Goal: Task Accomplishment & Management: Manage account settings

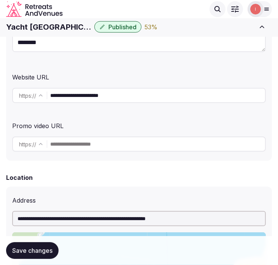
scroll to position [169, 0]
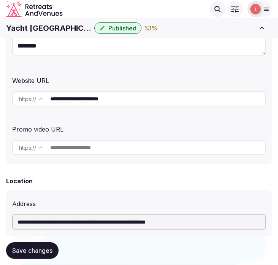
drag, startPoint x: 20, startPoint y: 22, endPoint x: 21, endPoint y: 26, distance: 4.1
click at [20, 23] on h1 "Yacht Bohème Hotel" at bounding box center [48, 28] width 85 height 11
click at [20, 25] on h1 "Yacht Bohème Hotel" at bounding box center [48, 28] width 85 height 11
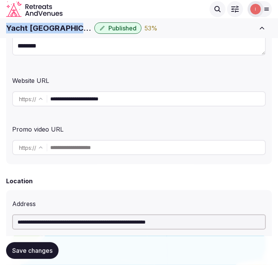
click at [23, 27] on h1 "Yacht Bohème Hotel" at bounding box center [48, 28] width 85 height 11
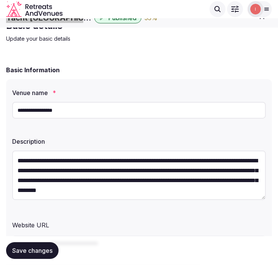
scroll to position [0, 0]
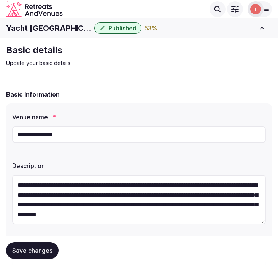
click at [89, 136] on input "**********" at bounding box center [138, 134] width 253 height 17
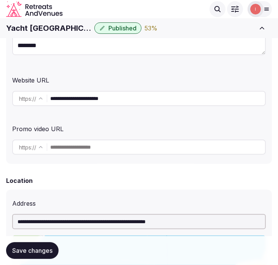
scroll to position [169, 0]
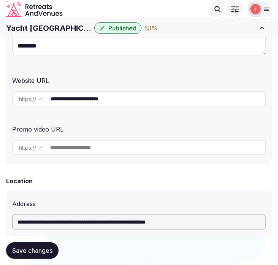
click at [109, 98] on input "**********" at bounding box center [157, 98] width 215 height 15
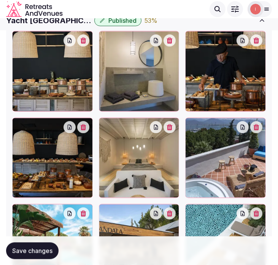
scroll to position [1224, 0]
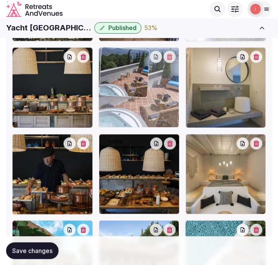
drag, startPoint x: 192, startPoint y: 141, endPoint x: 142, endPoint y: 62, distance: 93.6
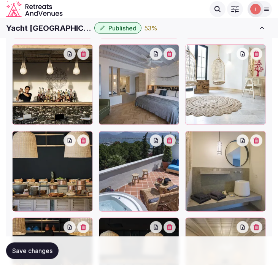
scroll to position [1140, 0]
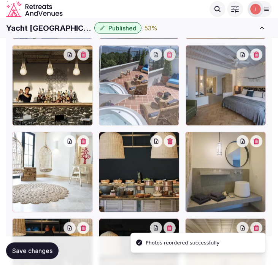
drag, startPoint x: 107, startPoint y: 139, endPoint x: 130, endPoint y: 76, distance: 66.7
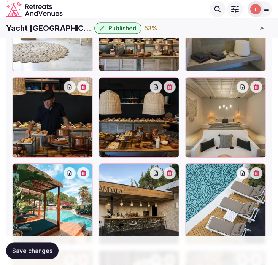
scroll to position [1275, 0]
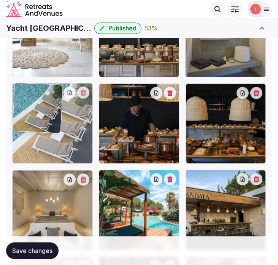
drag, startPoint x: 193, startPoint y: 176, endPoint x: 35, endPoint y: 97, distance: 177.3
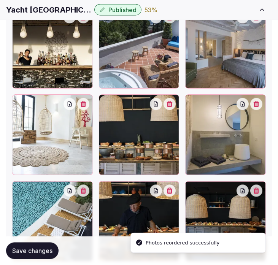
scroll to position [1191, 0]
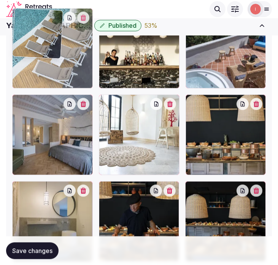
drag, startPoint x: 18, startPoint y: 176, endPoint x: 47, endPoint y: 47, distance: 131.7
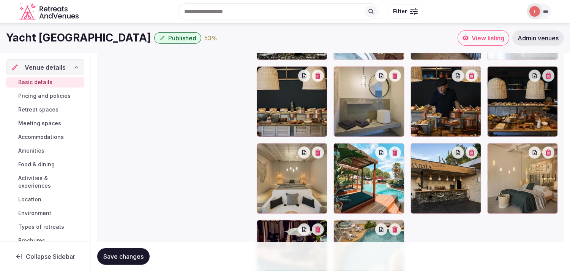
scroll to position [992, 0]
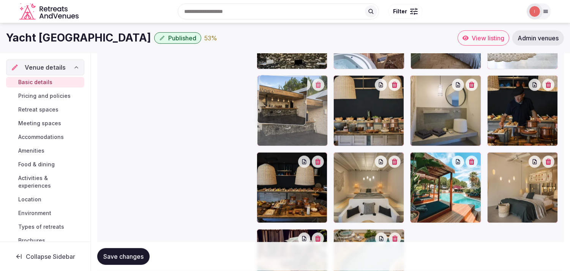
drag, startPoint x: 409, startPoint y: 152, endPoint x: 275, endPoint y: 98, distance: 144.6
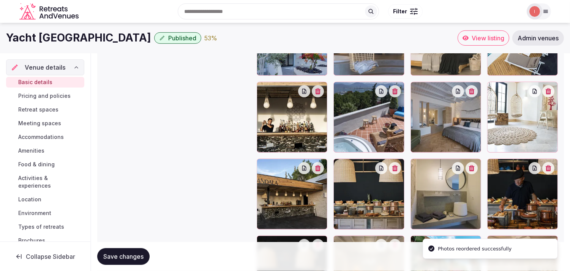
scroll to position [907, 0]
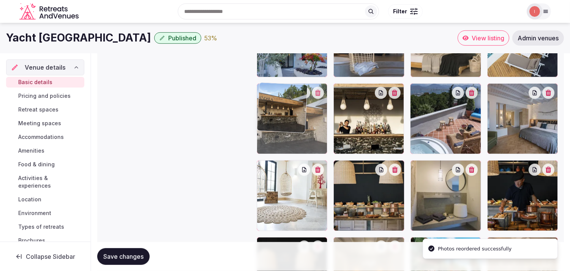
drag, startPoint x: 261, startPoint y: 162, endPoint x: 278, endPoint y: 98, distance: 66.6
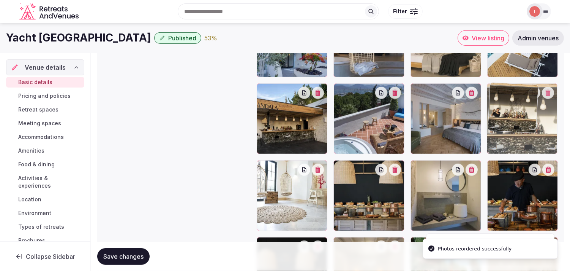
drag, startPoint x: 340, startPoint y: 94, endPoint x: 508, endPoint y: 102, distance: 168.5
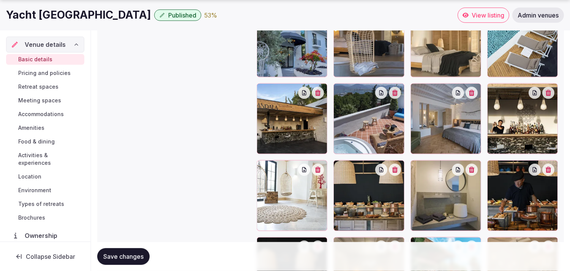
click at [277, 168] on icon "button" at bounding box center [549, 169] width 6 height 6
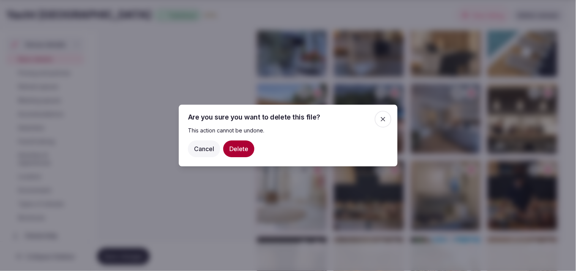
click at [235, 149] on button "Delete" at bounding box center [238, 148] width 31 height 17
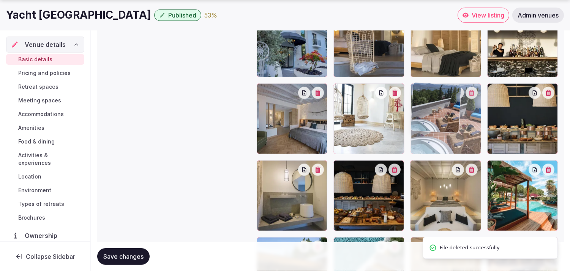
drag, startPoint x: 416, startPoint y: 166, endPoint x: 419, endPoint y: 101, distance: 64.7
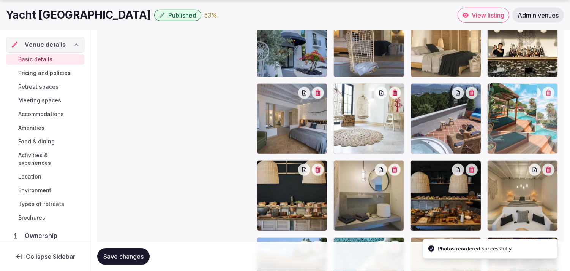
drag, startPoint x: 496, startPoint y: 165, endPoint x: 505, endPoint y: 122, distance: 44.1
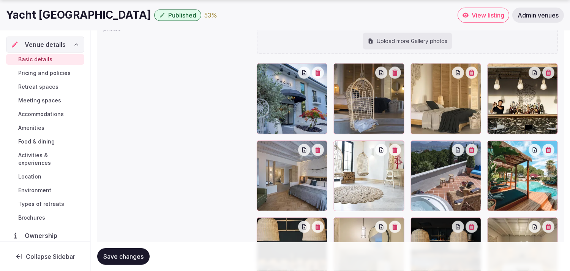
scroll to position [865, 0]
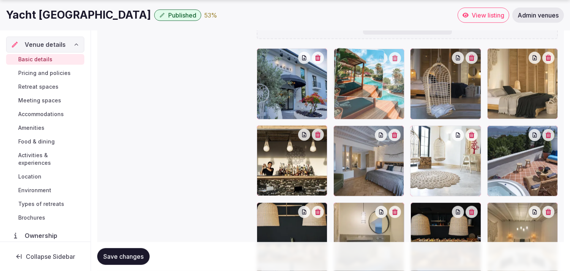
drag, startPoint x: 490, startPoint y: 132, endPoint x: 347, endPoint y: 67, distance: 157.5
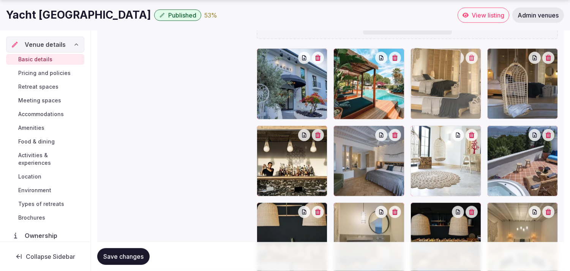
drag, startPoint x: 496, startPoint y: 55, endPoint x: 422, endPoint y: 78, distance: 77.1
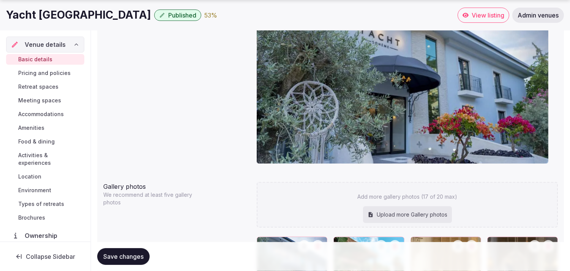
scroll to position [739, 0]
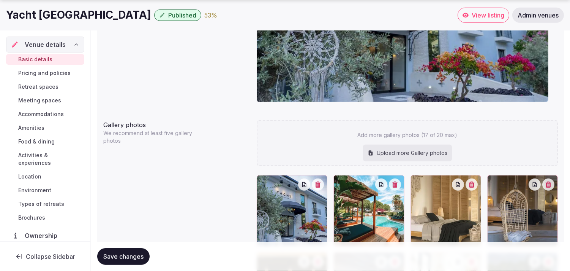
click at [277, 184] on button "button" at bounding box center [318, 184] width 12 height 12
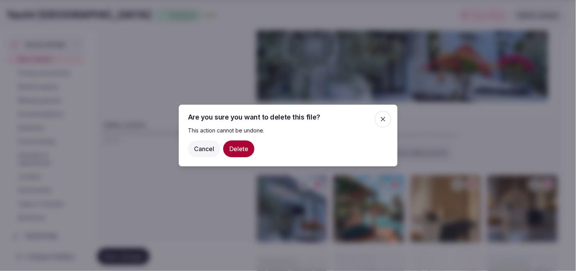
click at [249, 149] on button "Delete" at bounding box center [238, 148] width 31 height 17
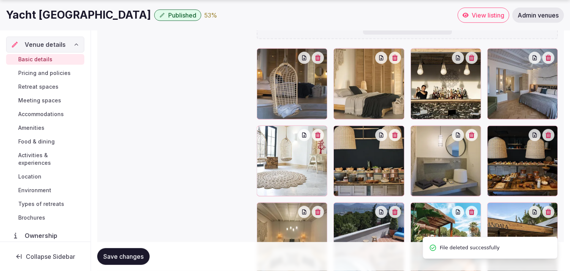
scroll to position [907, 0]
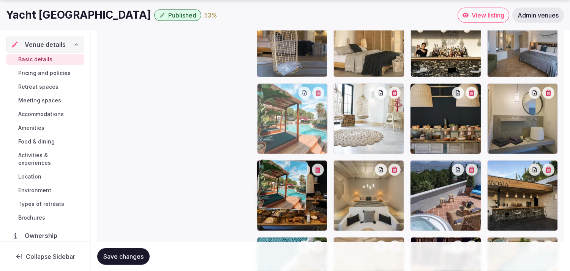
drag, startPoint x: 419, startPoint y: 164, endPoint x: 276, endPoint y: 50, distance: 183.3
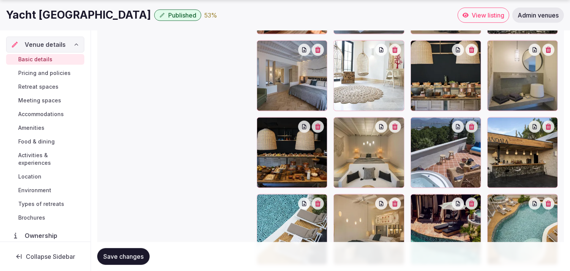
scroll to position [965, 0]
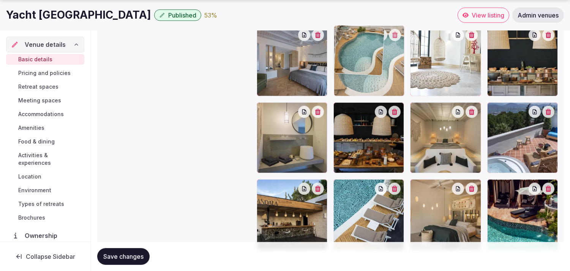
drag, startPoint x: 494, startPoint y: 184, endPoint x: 371, endPoint y: 66, distance: 170.7
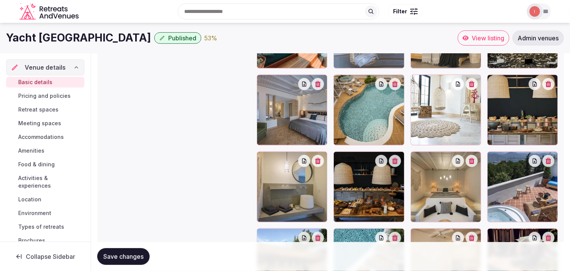
scroll to position [915, 0]
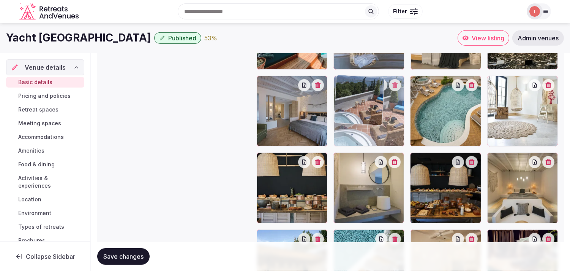
drag, startPoint x: 493, startPoint y: 157, endPoint x: 356, endPoint y: 113, distance: 143.4
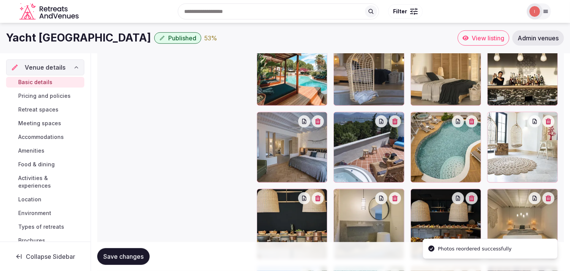
scroll to position [831, 0]
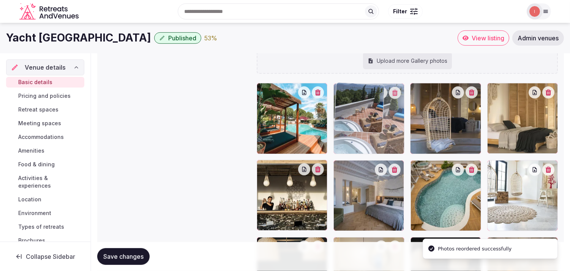
drag, startPoint x: 343, startPoint y: 166, endPoint x: 346, endPoint y: 118, distance: 48.7
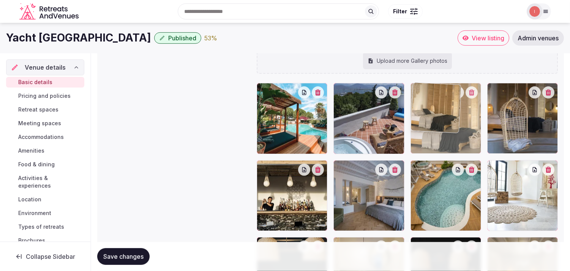
drag, startPoint x: 493, startPoint y: 85, endPoint x: 438, endPoint y: 84, distance: 55.5
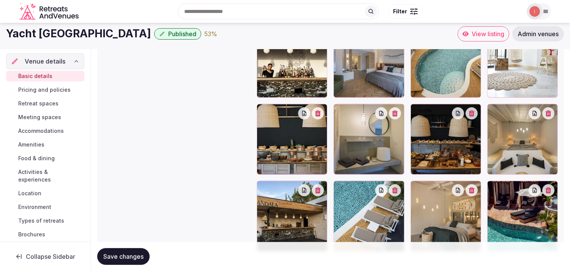
scroll to position [915, 0]
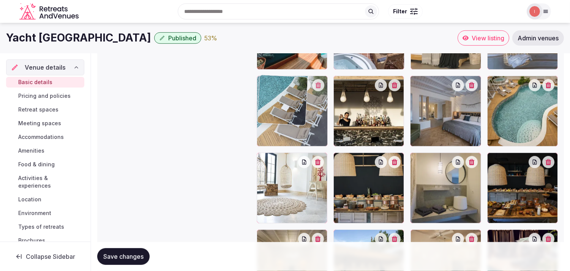
drag, startPoint x: 336, startPoint y: 233, endPoint x: 284, endPoint y: 92, distance: 149.7
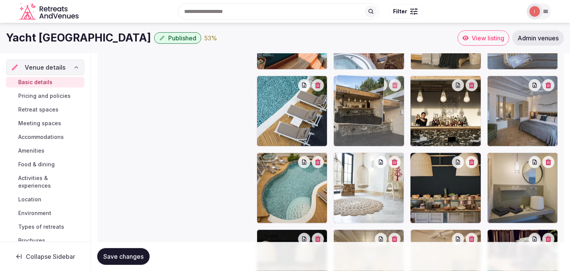
drag, startPoint x: 339, startPoint y: 235, endPoint x: 334, endPoint y: 90, distance: 144.9
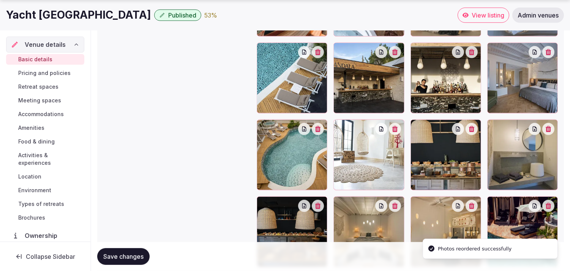
scroll to position [958, 0]
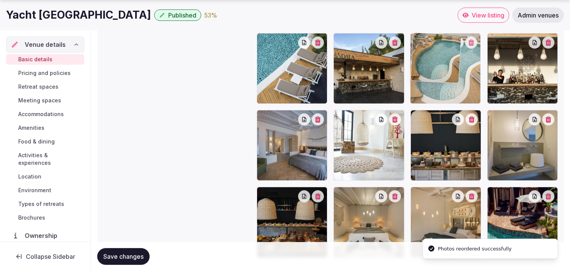
drag, startPoint x: 265, startPoint y: 120, endPoint x: 428, endPoint y: 63, distance: 173.0
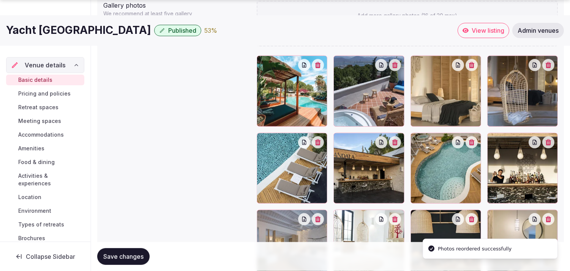
scroll to position [873, 0]
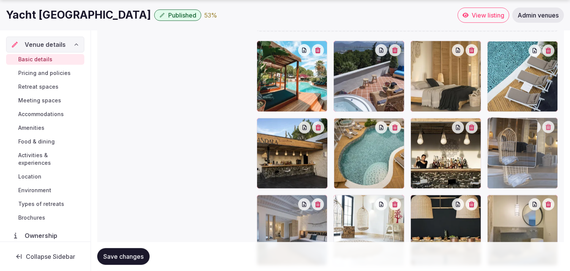
drag, startPoint x: 495, startPoint y: 44, endPoint x: 488, endPoint y: 135, distance: 91.5
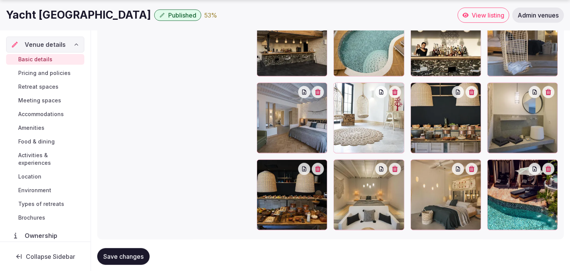
scroll to position [1000, 0]
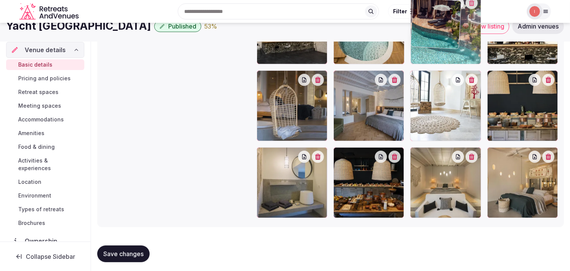
drag, startPoint x: 496, startPoint y: 153, endPoint x: 418, endPoint y: 44, distance: 133.9
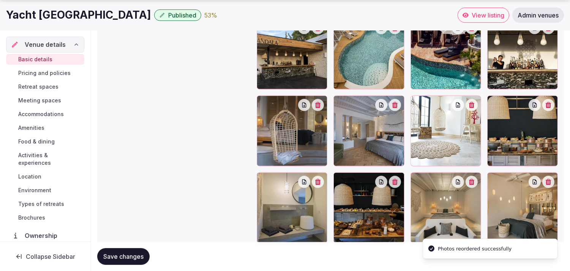
scroll to position [992, 0]
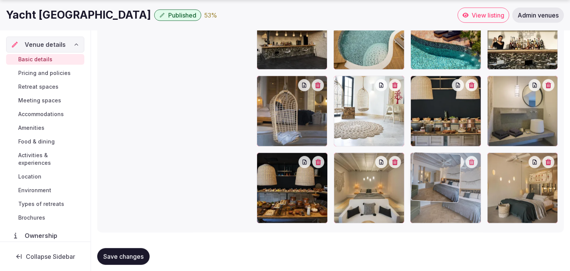
drag, startPoint x: 345, startPoint y: 76, endPoint x: 431, endPoint y: 144, distance: 109.4
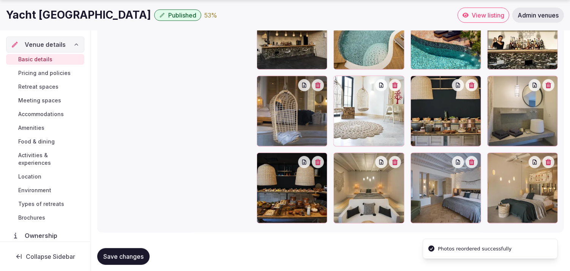
click at [277, 86] on icon "button" at bounding box center [472, 85] width 6 height 6
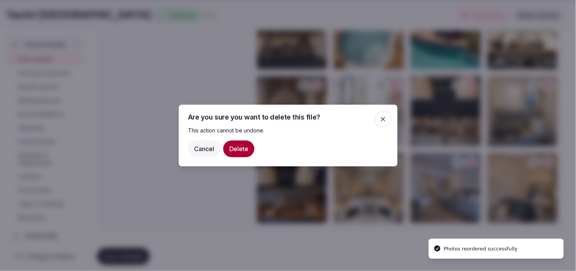
click at [245, 150] on button "Delete" at bounding box center [238, 148] width 31 height 17
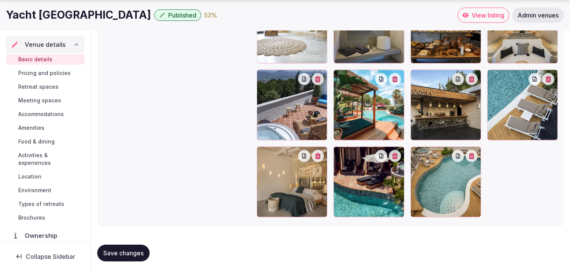
scroll to position [1000, 0]
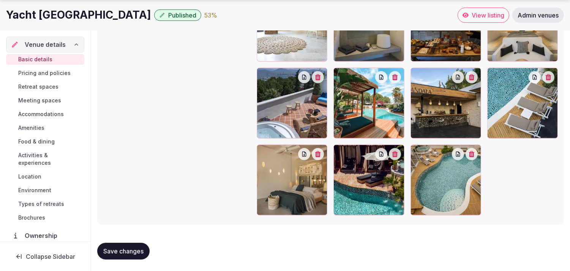
click at [122, 249] on span "Save changes" at bounding box center [123, 251] width 40 height 8
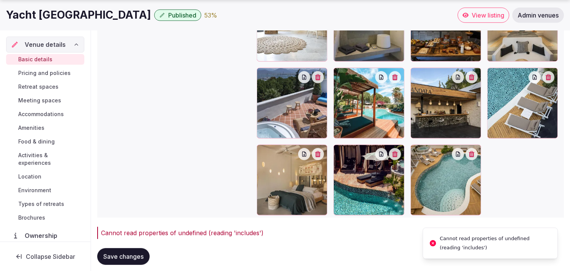
click at [55, 71] on span "Pricing and policies" at bounding box center [44, 73] width 52 height 8
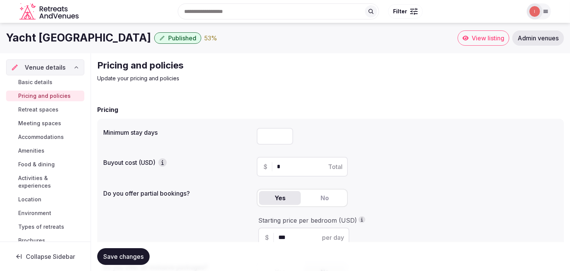
click at [28, 79] on span "Basic details" at bounding box center [35, 82] width 34 height 8
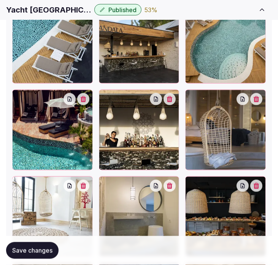
scroll to position [1316, 0]
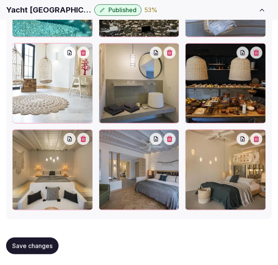
click at [58, 241] on button "Save changes" at bounding box center [32, 245] width 52 height 17
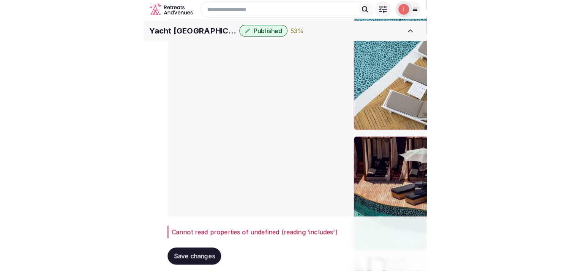
scroll to position [1024, 0]
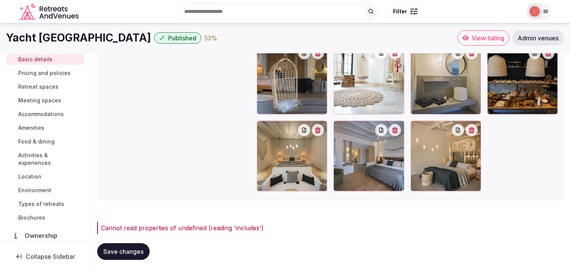
click at [54, 72] on span "Pricing and policies" at bounding box center [44, 73] width 52 height 8
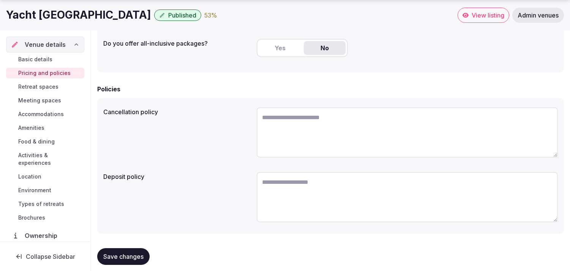
scroll to position [230, 0]
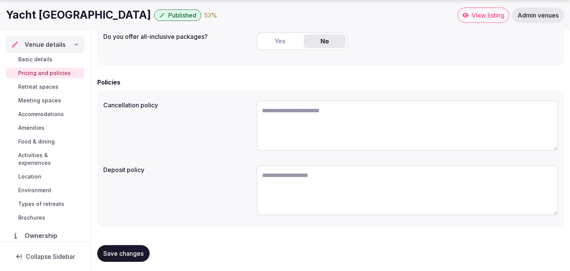
click at [126, 252] on span "Save changes" at bounding box center [123, 253] width 40 height 8
click at [38, 85] on span "Retreat spaces" at bounding box center [38, 87] width 40 height 8
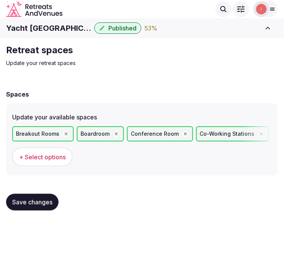
drag, startPoint x: 19, startPoint y: 196, endPoint x: 33, endPoint y: 182, distance: 20.2
click at [32, 183] on form "Spaces Update your available spaces Breakout Rooms Boardroom Conference Room Co…" at bounding box center [142, 153] width 272 height 127
click at [42, 206] on button "Save changes" at bounding box center [32, 202] width 52 height 17
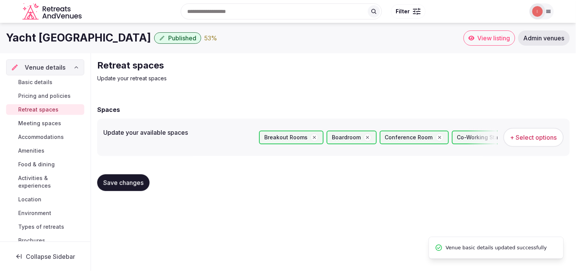
click at [53, 127] on link "Meeting spaces" at bounding box center [45, 123] width 78 height 11
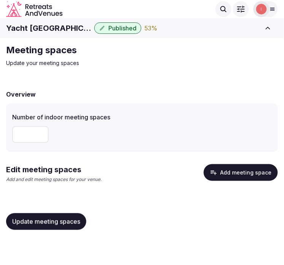
click at [59, 25] on h1 "Yacht Bohème Hotel" at bounding box center [48, 28] width 85 height 11
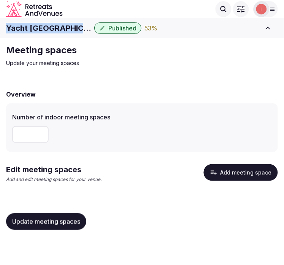
click at [59, 25] on h1 "Yacht Bohème Hotel" at bounding box center [48, 28] width 85 height 11
copy div "Yacht Bohème Hotel"
click at [59, 215] on button "Update meeting spaces" at bounding box center [46, 221] width 80 height 17
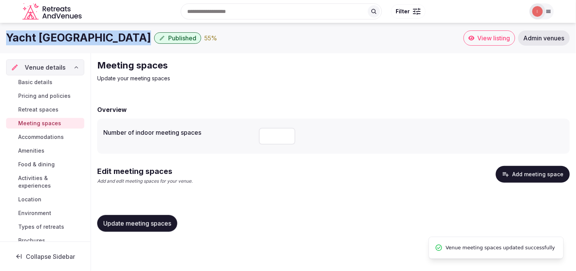
drag, startPoint x: 49, startPoint y: 81, endPoint x: 57, endPoint y: 68, distance: 15.2
click at [49, 79] on span "Basic details" at bounding box center [35, 82] width 34 height 8
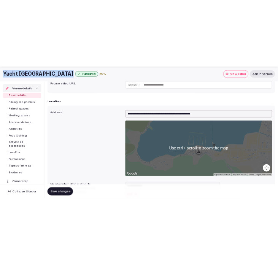
scroll to position [169, 0]
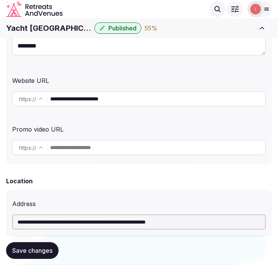
click at [109, 102] on input "**********" at bounding box center [157, 98] width 215 height 15
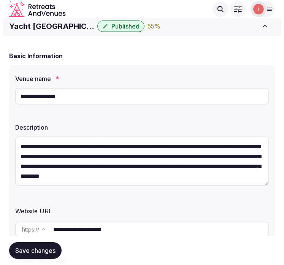
scroll to position [0, 0]
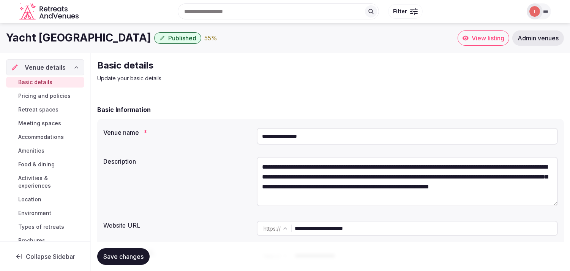
click at [46, 119] on span "Meeting spaces" at bounding box center [39, 123] width 43 height 8
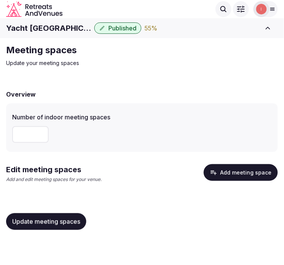
click at [25, 128] on input "number" at bounding box center [30, 134] width 36 height 17
type input "*"
drag, startPoint x: 33, startPoint y: 136, endPoint x: -5, endPoint y: 133, distance: 37.3
type input "*"
click at [12, 133] on input "*" at bounding box center [30, 134] width 36 height 17
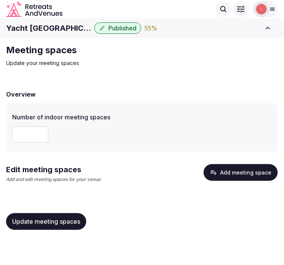
click at [237, 172] on button "Add meeting space" at bounding box center [241, 172] width 74 height 17
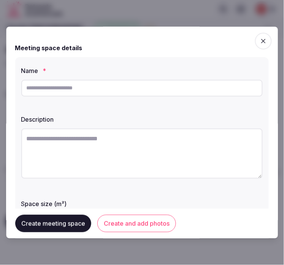
click at [255, 40] on span "button" at bounding box center [263, 41] width 17 height 17
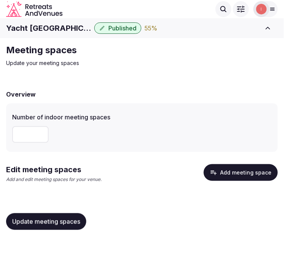
drag, startPoint x: 36, startPoint y: 139, endPoint x: -5, endPoint y: 131, distance: 41.8
click at [0, 131] on html "Search Popular Destinations Toscana, Italy Riviera Maya, Mexico Indonesia, Bali…" at bounding box center [142, 132] width 284 height 265
click at [239, 176] on button "Add meeting space" at bounding box center [241, 172] width 74 height 17
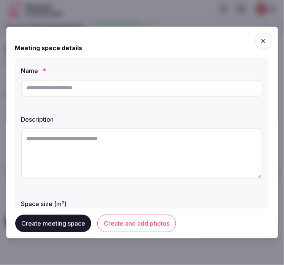
click at [126, 85] on input "text" at bounding box center [141, 88] width 241 height 17
click at [177, 87] on input "text" at bounding box center [141, 88] width 241 height 17
paste input "***"
type input "***"
click at [179, 139] on textarea at bounding box center [141, 153] width 241 height 50
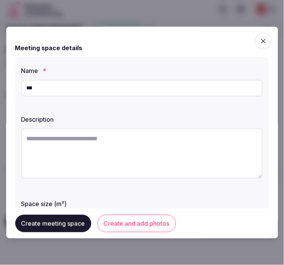
paste textarea "**********"
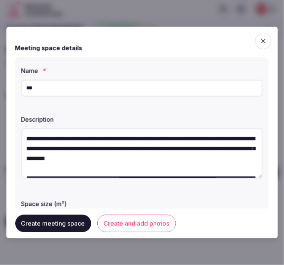
scroll to position [330, 0]
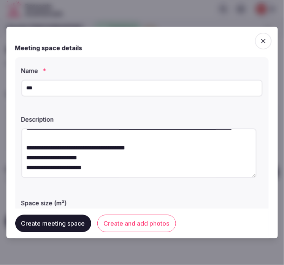
paste textarea "**********"
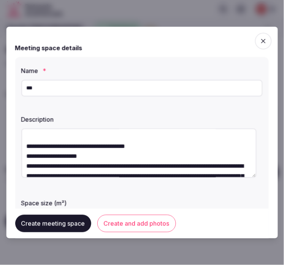
scroll to position [119, 0]
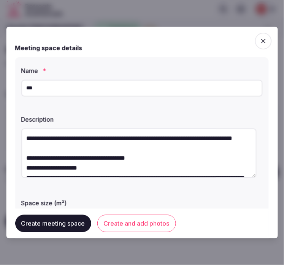
type textarea "**********"
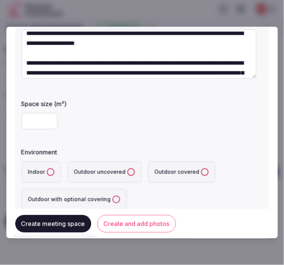
scroll to position [127, 0]
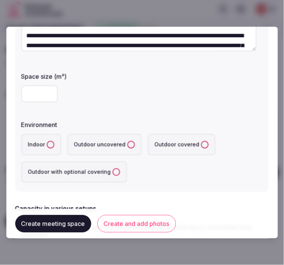
click at [35, 95] on input "number" at bounding box center [39, 94] width 36 height 17
type input "**"
click at [51, 143] on button "Indoor" at bounding box center [51, 145] width 8 height 8
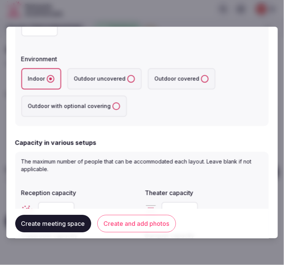
scroll to position [253, 0]
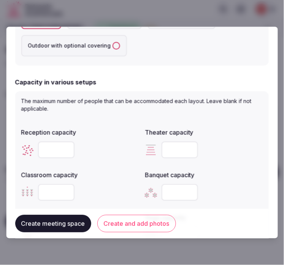
click at [56, 146] on input "number" at bounding box center [56, 149] width 36 height 17
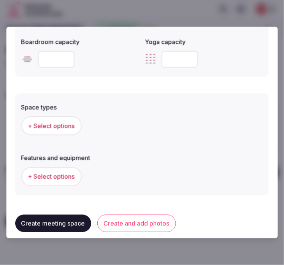
scroll to position [498, 0]
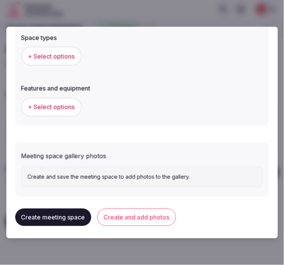
type input "**"
click at [61, 61] on button "+ Select options" at bounding box center [51, 56] width 60 height 19
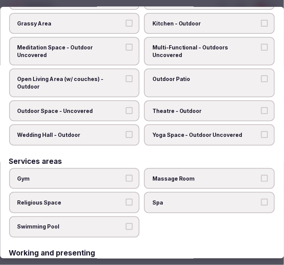
scroll to position [337, 0]
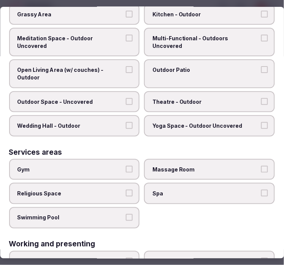
click at [219, 183] on label "Spa" at bounding box center [209, 193] width 131 height 21
click at [261, 190] on button "Spa" at bounding box center [264, 193] width 7 height 7
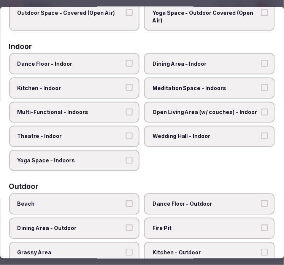
scroll to position [0, 0]
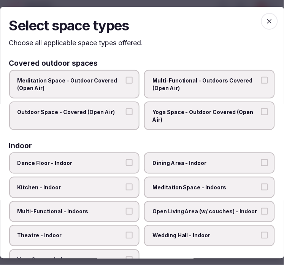
click at [268, 15] on span "button" at bounding box center [269, 21] width 17 height 17
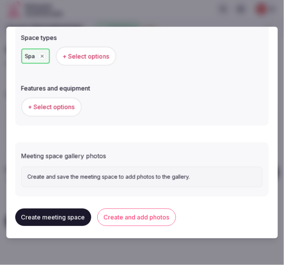
click at [63, 112] on button "+ Select options" at bounding box center [51, 107] width 60 height 19
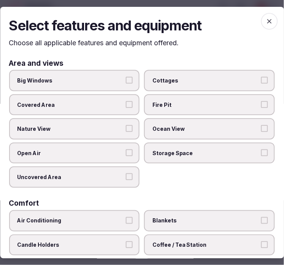
click at [128, 81] on button "Big Windows" at bounding box center [129, 80] width 7 height 7
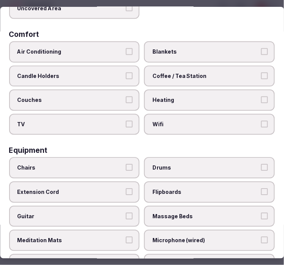
scroll to position [253, 0]
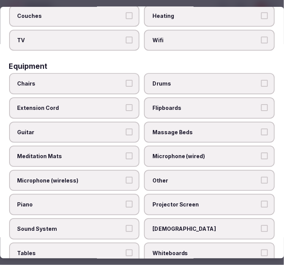
click at [187, 128] on span "Massage Beds" at bounding box center [206, 132] width 106 height 8
click at [261, 128] on button "Massage Beds" at bounding box center [264, 131] width 7 height 7
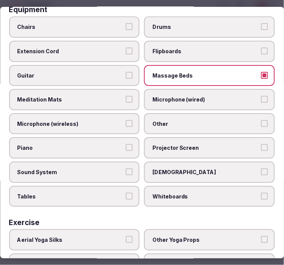
scroll to position [368, 0]
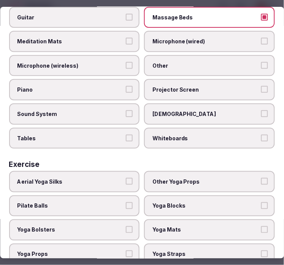
click at [198, 62] on span "Other" at bounding box center [206, 66] width 106 height 8
click at [261, 62] on button "Other" at bounding box center [264, 65] width 7 height 7
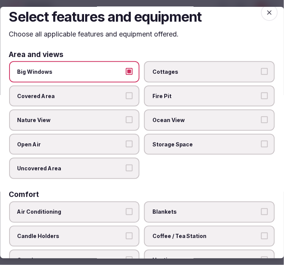
scroll to position [0, 0]
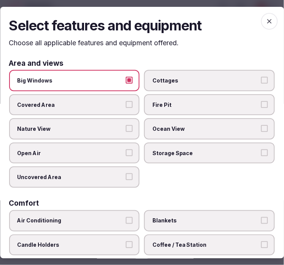
click at [267, 20] on icon "button" at bounding box center [270, 21] width 8 height 8
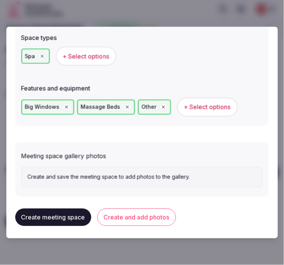
click at [119, 214] on button "Create and add photos" at bounding box center [136, 217] width 79 height 17
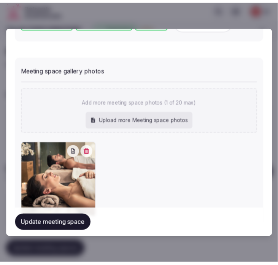
scroll to position [610, 0]
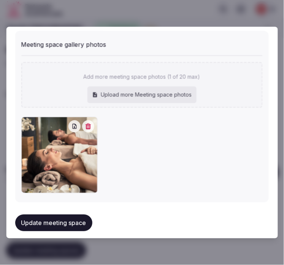
click at [69, 217] on button "Update meeting space" at bounding box center [53, 223] width 77 height 17
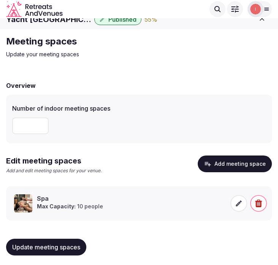
scroll to position [11, 0]
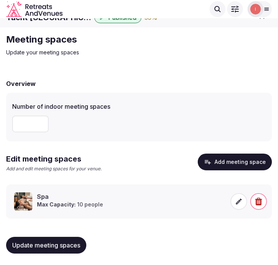
click at [44, 242] on span "Update meeting spaces" at bounding box center [46, 245] width 68 height 8
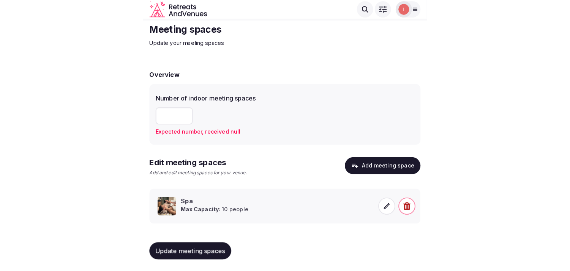
scroll to position [17, 0]
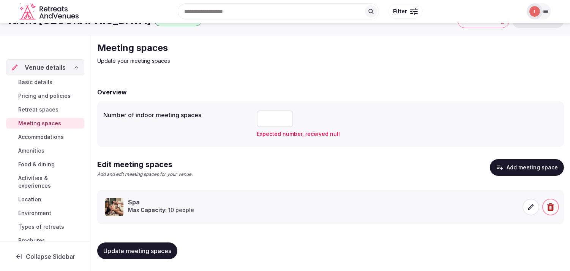
click at [44, 135] on span "Accommodations" at bounding box center [41, 137] width 46 height 8
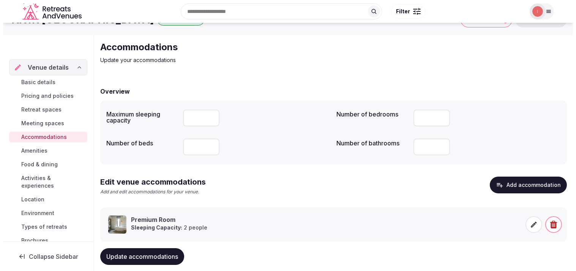
scroll to position [36, 0]
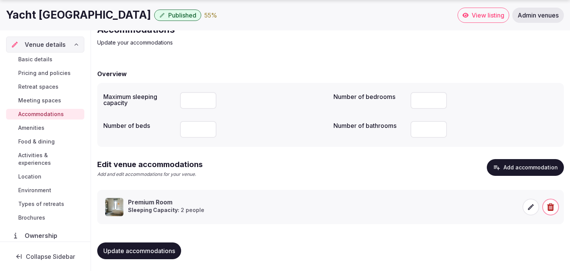
click at [218, 211] on div "Premium Room Sleeping Capacity: 2 people" at bounding box center [207, 207] width 204 height 18
click at [277, 213] on span at bounding box center [531, 206] width 17 height 17
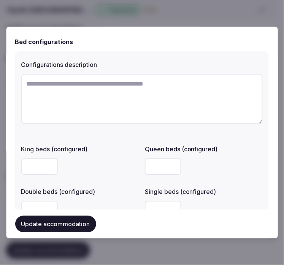
scroll to position [481, 0]
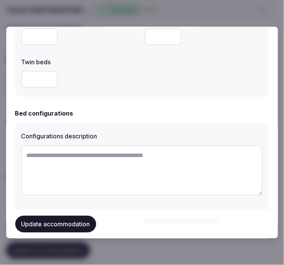
drag, startPoint x: 103, startPoint y: 177, endPoint x: 109, endPoint y: 168, distance: 10.6
click at [108, 171] on textarea at bounding box center [141, 171] width 241 height 50
drag, startPoint x: 111, startPoint y: 166, endPoint x: 246, endPoint y: 111, distance: 145.6
click at [246, 111] on div "Bed configurations" at bounding box center [141, 113] width 253 height 9
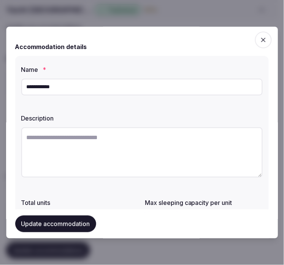
scroll to position [0, 0]
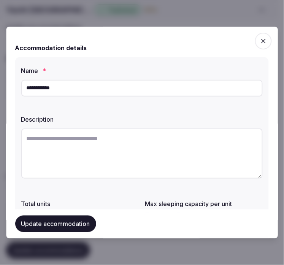
click at [192, 147] on textarea at bounding box center [141, 153] width 241 height 50
paste textarea "**********"
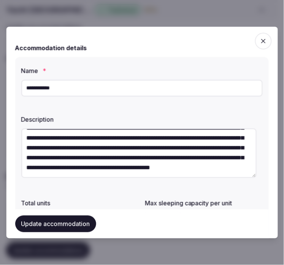
scroll to position [49, 0]
type textarea "**********"
click at [54, 226] on button "Update accommodation" at bounding box center [55, 223] width 81 height 17
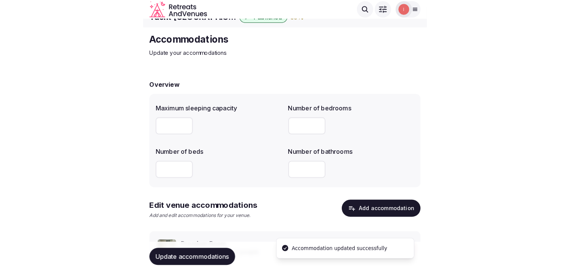
scroll to position [0, 0]
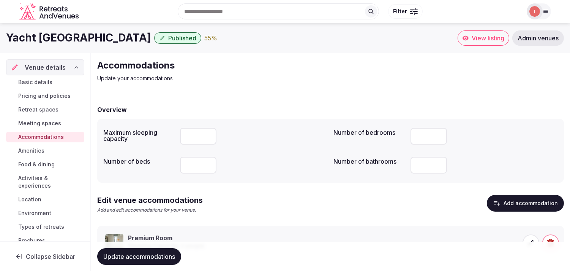
click at [38, 152] on span "Amenities" at bounding box center [31, 151] width 26 height 8
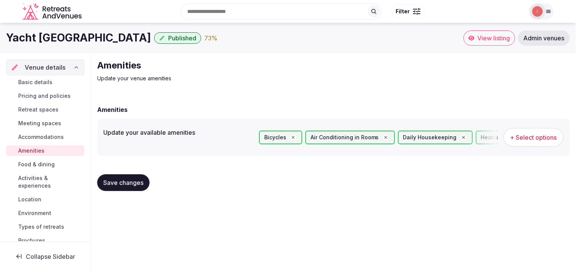
click at [49, 161] on span "Food & dining" at bounding box center [36, 164] width 36 height 8
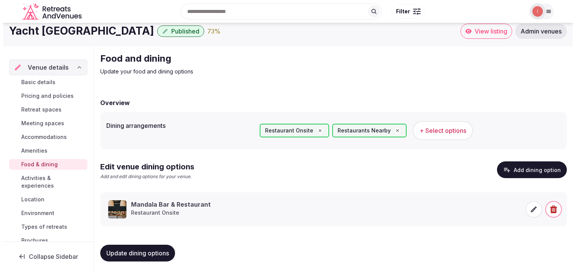
scroll to position [9, 0]
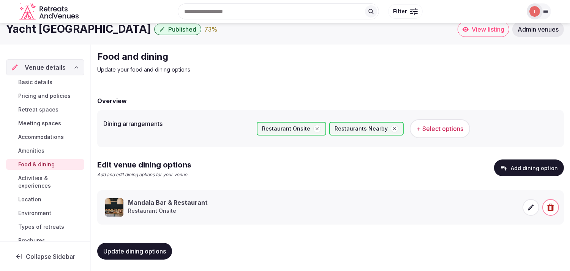
click at [277, 214] on span at bounding box center [531, 207] width 17 height 17
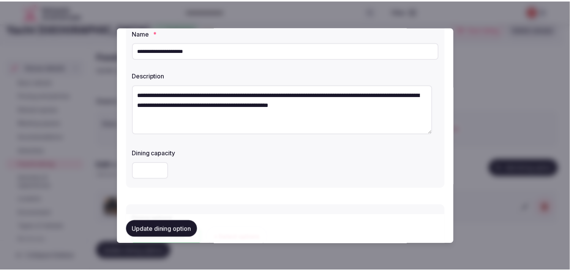
scroll to position [0, 0]
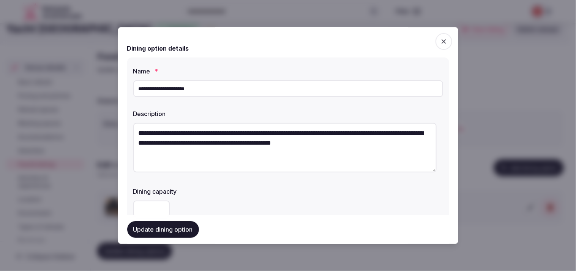
click at [277, 41] on span "button" at bounding box center [444, 41] width 17 height 17
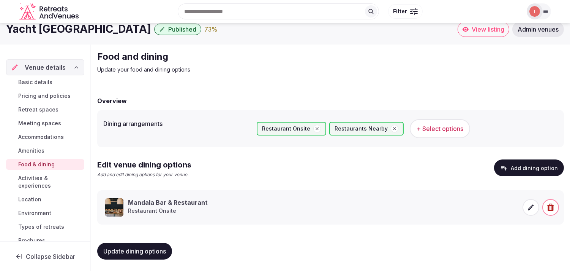
click at [34, 182] on span "Activities & experiences" at bounding box center [49, 181] width 63 height 15
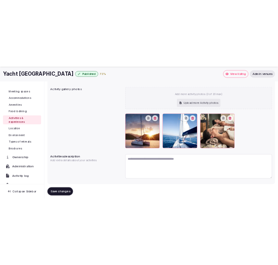
scroll to position [133, 0]
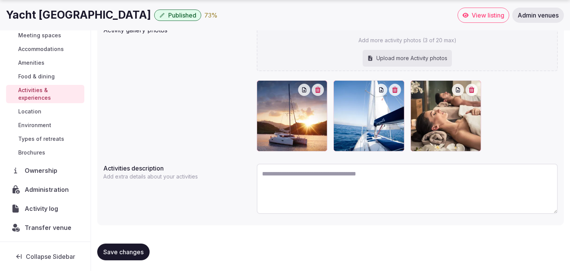
click at [277, 92] on button "button" at bounding box center [472, 90] width 12 height 12
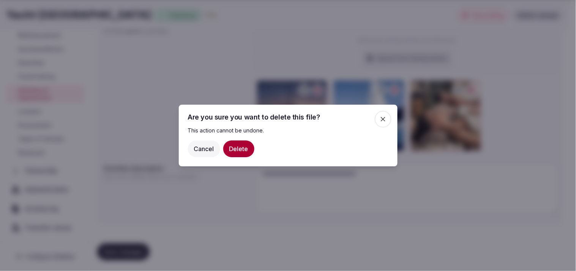
click at [240, 147] on button "Delete" at bounding box center [238, 148] width 31 height 17
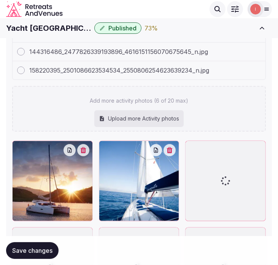
scroll to position [157, 0]
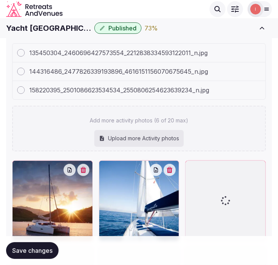
click at [236, 125] on div "135450304_2460696427573554_2212838334593122011_n.jpg 144316486_2477826339193896…" at bounding box center [138, 97] width 253 height 108
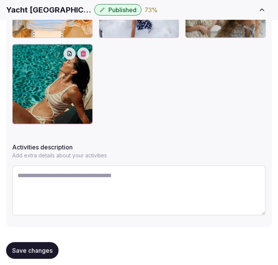
scroll to position [472, 0]
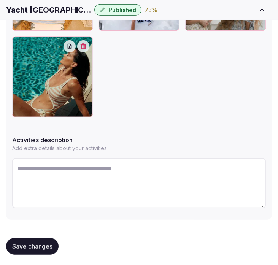
click at [93, 165] on textarea at bounding box center [138, 183] width 253 height 50
paste textarea "**********"
type textarea "**********"
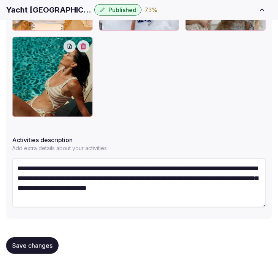
click at [74, 179] on textarea "**********" at bounding box center [138, 182] width 253 height 49
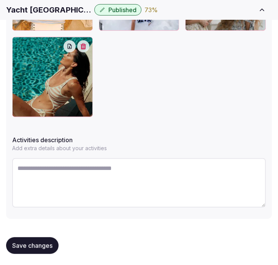
click at [198, 168] on textarea at bounding box center [138, 182] width 253 height 49
paste textarea "**********"
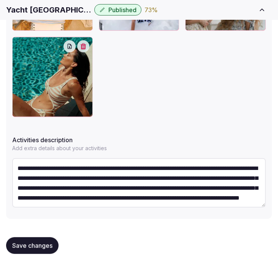
scroll to position [24, 0]
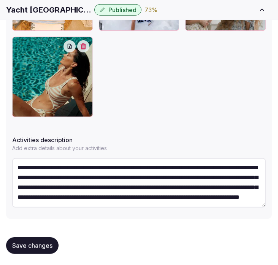
type textarea "**********"
click at [29, 246] on span "Save changes" at bounding box center [32, 246] width 40 height 8
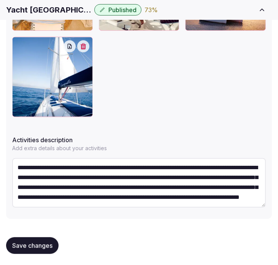
scroll to position [299, 0]
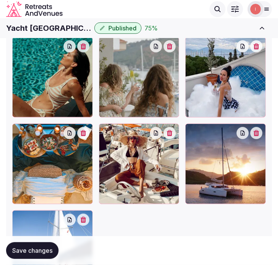
click at [32, 249] on span "Save changes" at bounding box center [32, 251] width 40 height 8
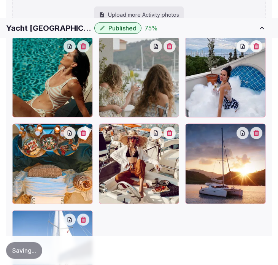
scroll to position [468, 0]
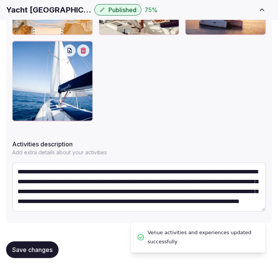
click at [40, 249] on span "Save changes" at bounding box center [32, 250] width 40 height 8
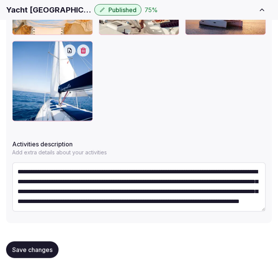
click at [32, 247] on span "Save changes" at bounding box center [32, 250] width 40 height 8
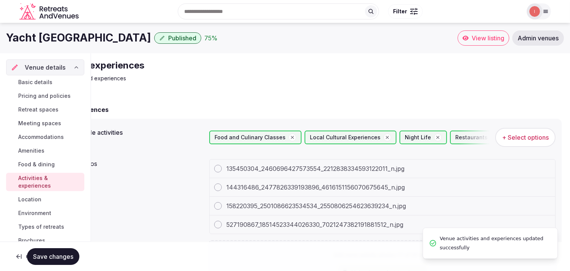
scroll to position [20, 0]
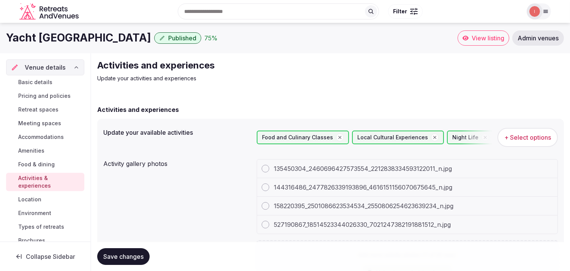
click at [28, 200] on span "Location" at bounding box center [29, 199] width 23 height 8
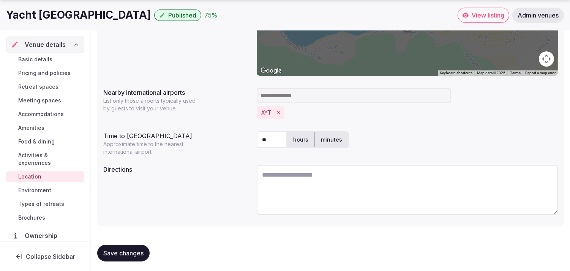
scroll to position [189, 0]
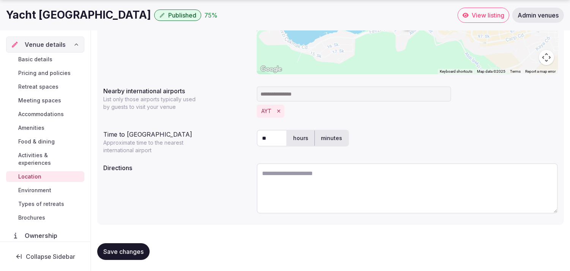
click at [122, 247] on span "Save changes" at bounding box center [123, 251] width 40 height 8
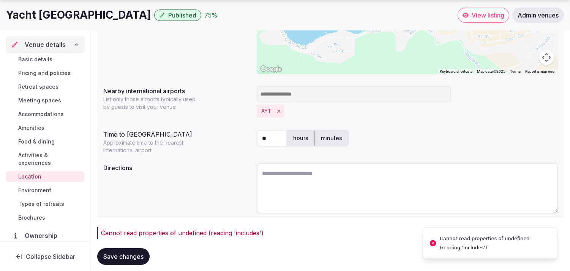
click at [43, 188] on span "Environment" at bounding box center [34, 190] width 33 height 8
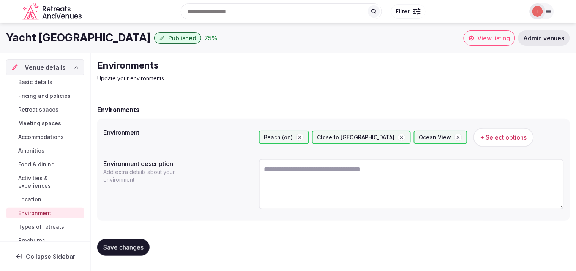
click at [33, 223] on span "Types of retreats" at bounding box center [41, 227] width 46 height 8
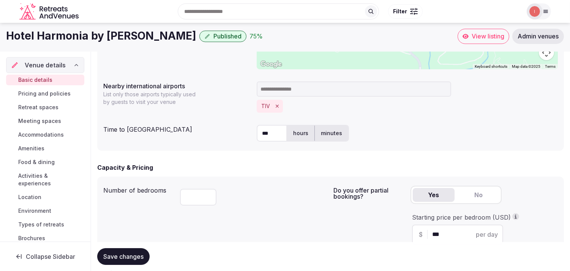
scroll to position [253, 0]
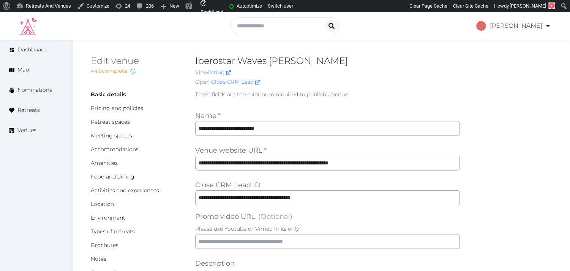
click at [287, 59] on h2 "Iberostar Waves Cala Domingos" at bounding box center [327, 61] width 265 height 12
click at [255, 59] on h2 "Iberostar Waves Cala Domingos" at bounding box center [327, 61] width 265 height 12
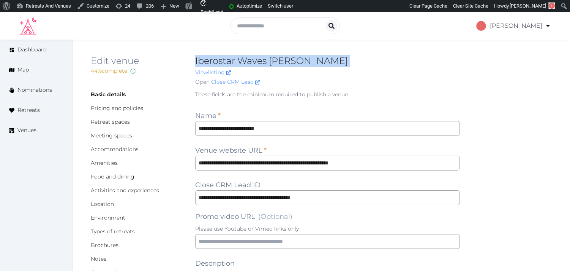
click at [255, 59] on h2 "Iberostar Waves Cala Domingos" at bounding box center [327, 61] width 265 height 12
copy h2 "Iberostar Waves Cala Domingos"
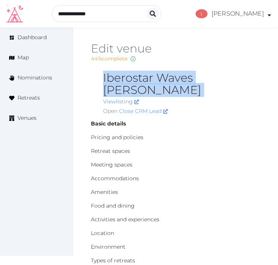
copy h2 "Iberostar Waves Cala Domingos"
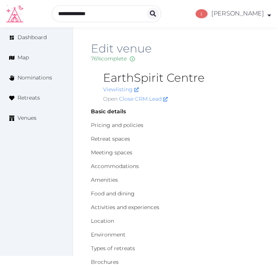
type input "***"
click at [145, 81] on h2 "Yi Hotel Mykonos" at bounding box center [181, 78] width 157 height 12
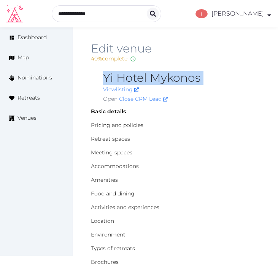
click at [145, 81] on h2 "Yi Hotel Mykonos" at bounding box center [181, 78] width 157 height 12
copy h2 "Yi Hotel Mykonos"
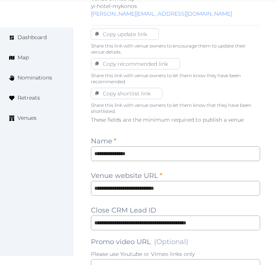
scroll to position [464, 0]
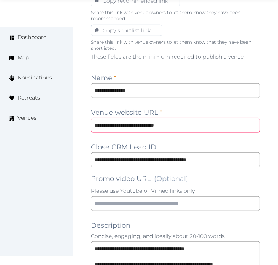
click at [141, 123] on input "**********" at bounding box center [175, 125] width 169 height 15
click at [113, 89] on input "**********" at bounding box center [175, 90] width 169 height 15
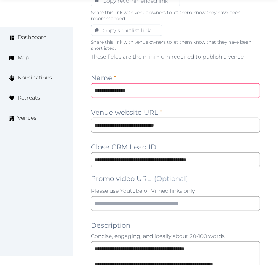
click at [113, 89] on input "**********" at bounding box center [175, 90] width 169 height 15
drag, startPoint x: 113, startPoint y: 89, endPoint x: 267, endPoint y: 35, distance: 163.1
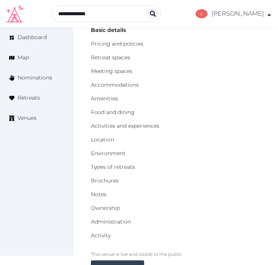
scroll to position [0, 0]
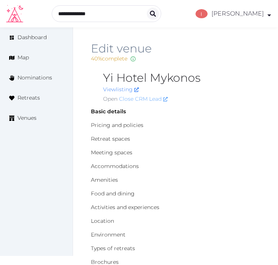
click at [144, 98] on link "Close CRM Lead" at bounding box center [143, 99] width 49 height 8
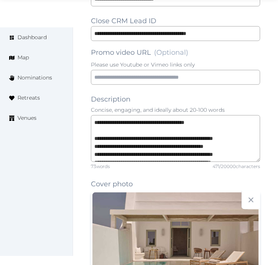
scroll to position [591, 0]
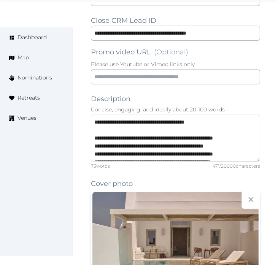
click at [91, 119] on textarea "**********" at bounding box center [175, 138] width 169 height 47
paste textarea "**********"
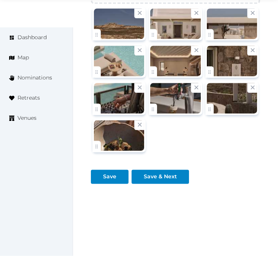
scroll to position [1360, 0]
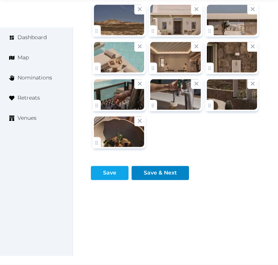
type textarea "**********"
click at [104, 173] on div "Save" at bounding box center [109, 173] width 13 height 8
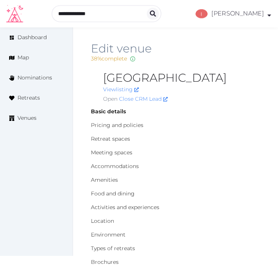
type input "***"
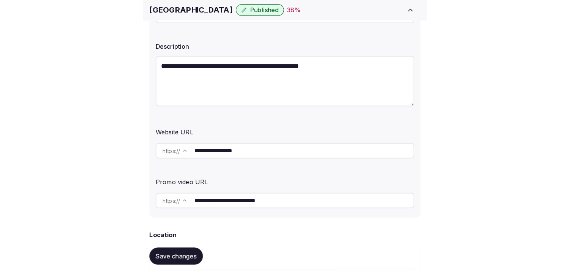
scroll to position [169, 0]
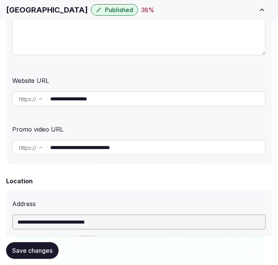
click at [78, 147] on input "**********" at bounding box center [157, 147] width 215 height 15
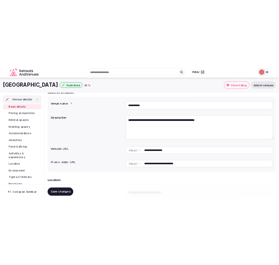
scroll to position [42, 0]
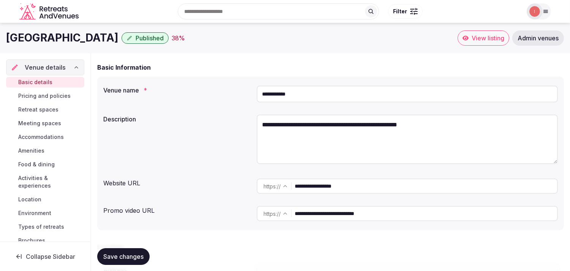
click at [277, 93] on input "**********" at bounding box center [407, 94] width 301 height 17
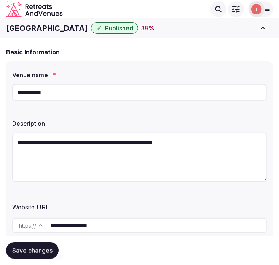
click at [37, 28] on h1 "[GEOGRAPHIC_DATA]" at bounding box center [47, 28] width 82 height 11
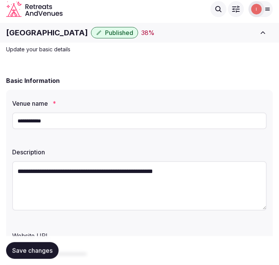
scroll to position [0, 0]
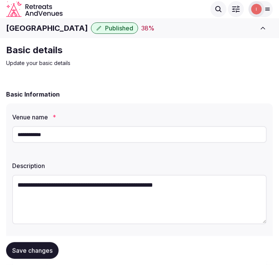
click at [43, 135] on input "**********" at bounding box center [139, 134] width 254 height 17
click at [41, 137] on input "**********" at bounding box center [139, 134] width 254 height 17
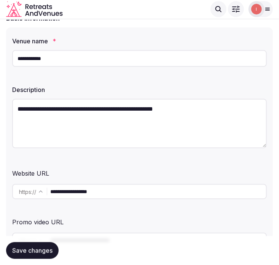
scroll to position [127, 0]
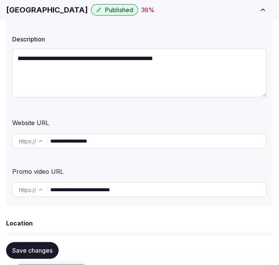
click at [89, 139] on input "**********" at bounding box center [157, 140] width 215 height 15
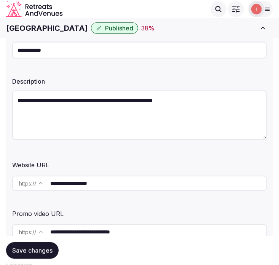
scroll to position [0, 0]
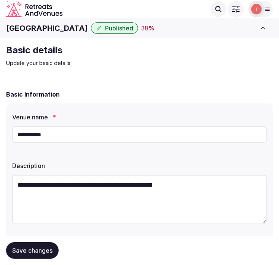
click at [123, 175] on textarea "**********" at bounding box center [139, 199] width 254 height 49
paste textarea "**********"
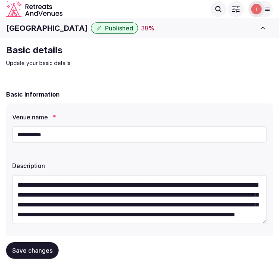
scroll to position [14, 0]
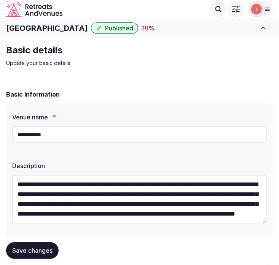
type textarea "**********"
click at [29, 252] on span "Save changes" at bounding box center [32, 251] width 40 height 8
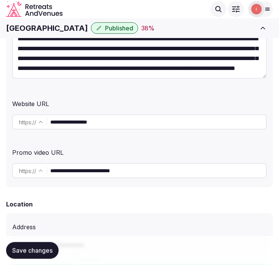
scroll to position [128, 0]
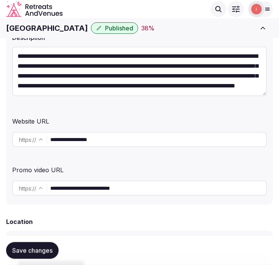
click at [27, 23] on h1 "[GEOGRAPHIC_DATA]" at bounding box center [47, 28] width 82 height 11
click at [25, 25] on h1 "[GEOGRAPHIC_DATA]" at bounding box center [47, 28] width 82 height 11
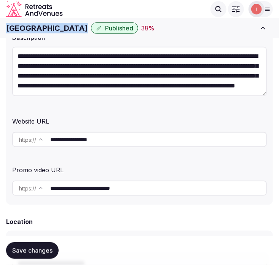
click at [25, 25] on h1 "[GEOGRAPHIC_DATA]" at bounding box center [47, 28] width 82 height 11
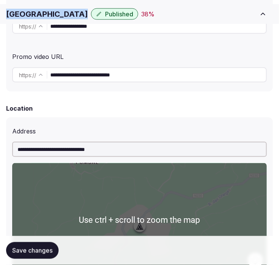
scroll to position [255, 0]
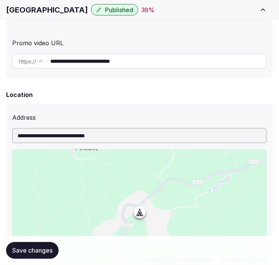
drag, startPoint x: 243, startPoint y: 86, endPoint x: 239, endPoint y: 86, distance: 3.8
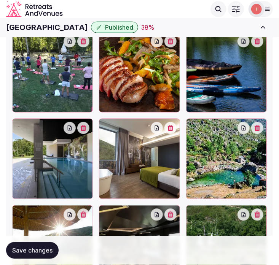
scroll to position [1142, 0]
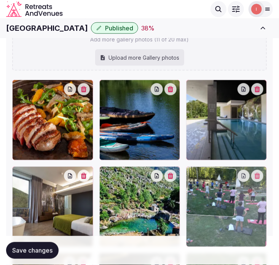
drag, startPoint x: 139, startPoint y: 176, endPoint x: 166, endPoint y: 199, distance: 35.6
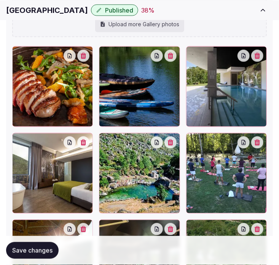
scroll to position [1268, 0]
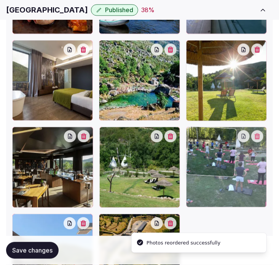
drag, startPoint x: 193, startPoint y: 46, endPoint x: 200, endPoint y: 171, distance: 125.2
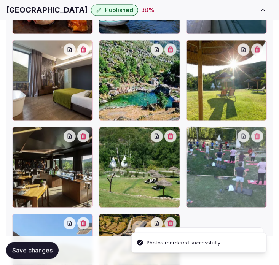
drag, startPoint x: 194, startPoint y: 137, endPoint x: 188, endPoint y: 194, distance: 57.7
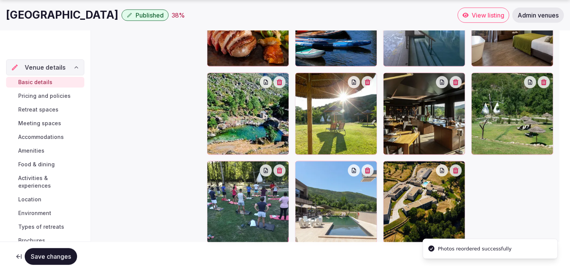
scroll to position [20, 0]
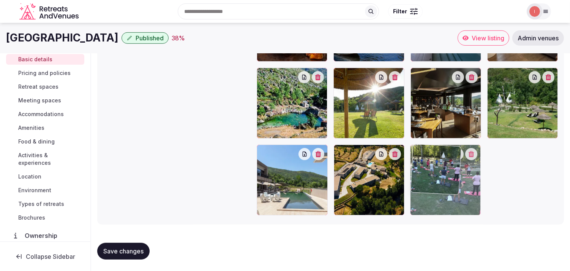
drag, startPoint x: 261, startPoint y: 153, endPoint x: 469, endPoint y: 153, distance: 207.5
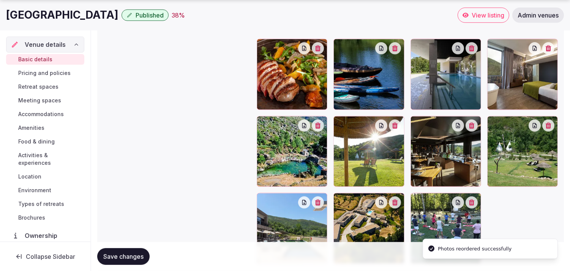
scroll to position [1016, 0]
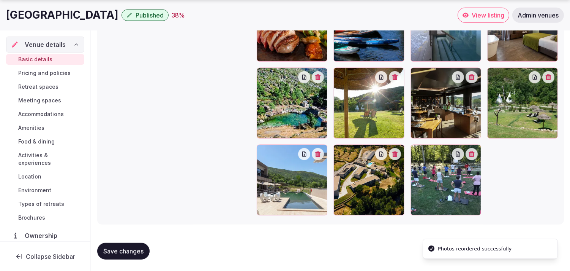
click at [277, 158] on div at bounding box center [369, 179] width 71 height 71
click at [277, 152] on icon "button" at bounding box center [395, 154] width 6 height 6
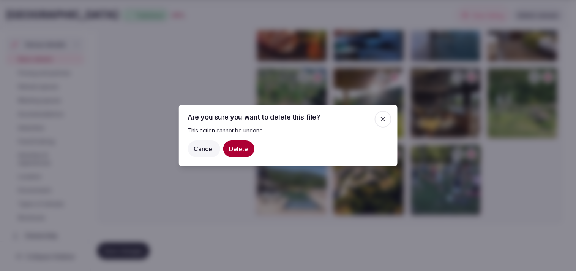
click at [243, 146] on button "Delete" at bounding box center [238, 148] width 31 height 17
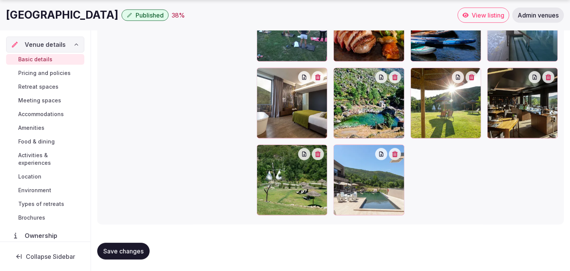
click at [137, 244] on button "Save changes" at bounding box center [123, 250] width 52 height 17
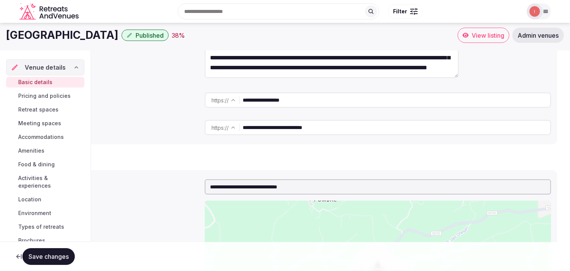
scroll to position [20, 0]
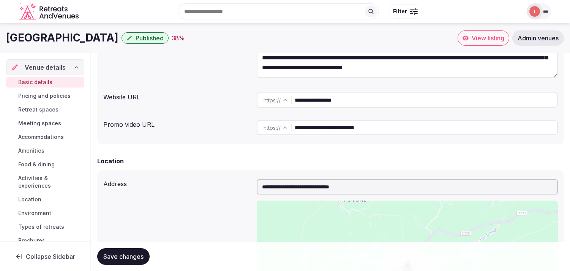
click at [54, 98] on span "Pricing and policies" at bounding box center [44, 96] width 52 height 8
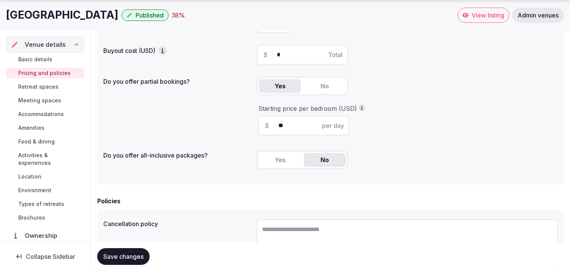
scroll to position [127, 0]
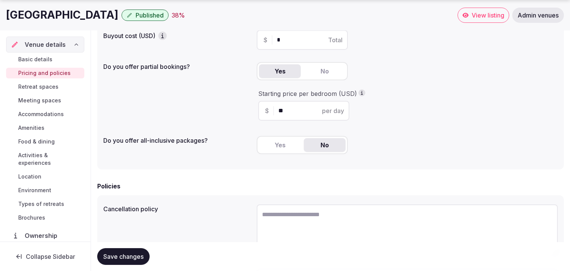
click at [44, 89] on span "Retreat spaces" at bounding box center [38, 87] width 40 height 8
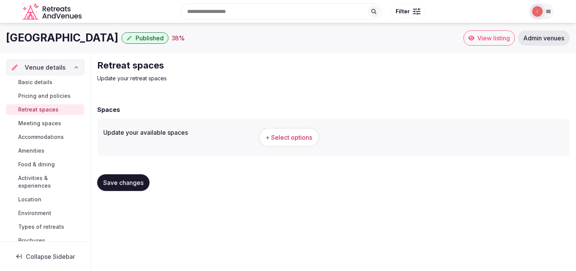
click at [277, 41] on div "Aqua Village Published 38 %" at bounding box center [235, 37] width 458 height 15
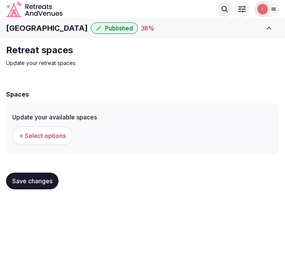
click at [268, 122] on div "Update your available spaces + Select options" at bounding box center [142, 128] width 261 height 39
click at [46, 132] on span "+ Select options" at bounding box center [42, 135] width 47 height 8
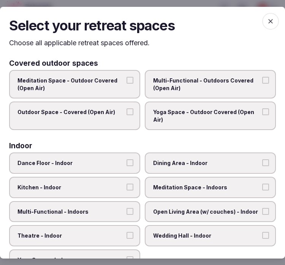
click at [111, 108] on span "Outdoor Space - Covered (Open Air)" at bounding box center [70, 112] width 107 height 8
click at [127, 108] on button "Outdoor Space - Covered (Open Air)" at bounding box center [130, 111] width 7 height 7
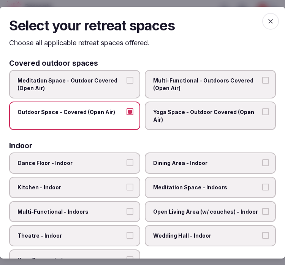
click at [225, 85] on span "Multi-Functional - Outdoors Covered (Open Air)" at bounding box center [206, 84] width 107 height 15
click at [262, 84] on button "Multi-Functional - Outdoors Covered (Open Air)" at bounding box center [265, 80] width 7 height 7
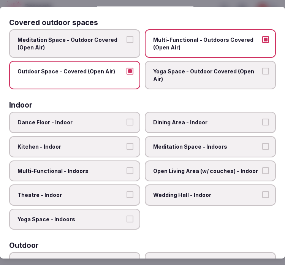
scroll to position [84, 0]
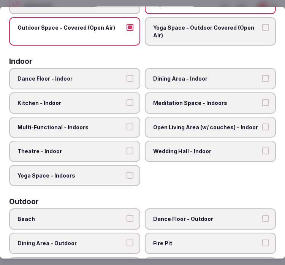
drag, startPoint x: 202, startPoint y: 75, endPoint x: 201, endPoint y: 81, distance: 5.8
click at [203, 76] on span "Dining Area - Indoor" at bounding box center [206, 79] width 107 height 8
click at [262, 76] on button "Dining Area - Indoor" at bounding box center [265, 78] width 7 height 7
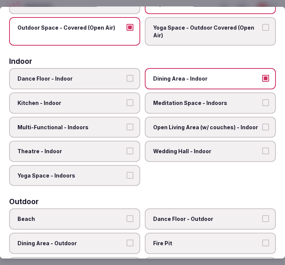
drag, startPoint x: 103, startPoint y: 146, endPoint x: 108, endPoint y: 131, distance: 14.9
click at [102, 147] on span "Theatre - Indoor" at bounding box center [70, 151] width 107 height 8
click at [127, 147] on button "Theatre - Indoor" at bounding box center [130, 150] width 7 height 7
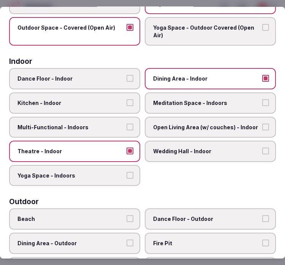
click at [108, 127] on span "Multi-Functional - Indoors" at bounding box center [70, 128] width 107 height 8
click at [127, 127] on button "Multi-Functional - Indoors" at bounding box center [130, 127] width 7 height 7
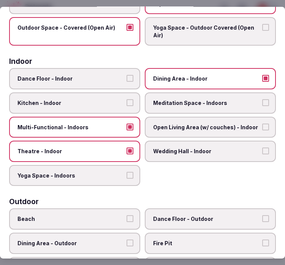
click at [214, 124] on span "Open Living Area (w/ couches) - Indoor" at bounding box center [206, 128] width 107 height 8
click at [262, 124] on button "Open Living Area (w/ couches) - Indoor" at bounding box center [265, 127] width 7 height 7
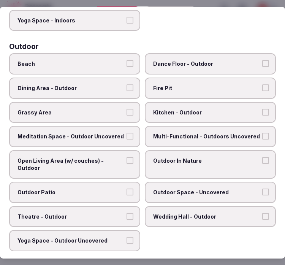
scroll to position [253, 0]
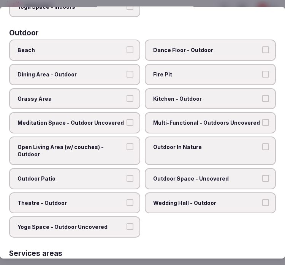
click at [195, 119] on span "Multi-Functional - Outdoors Uncovered" at bounding box center [206, 123] width 107 height 8
click at [262, 119] on button "Multi-Functional - Outdoors Uncovered" at bounding box center [265, 122] width 7 height 7
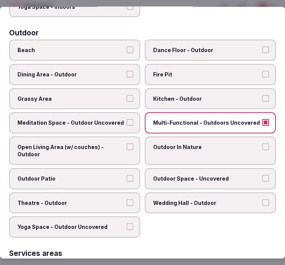
click at [105, 112] on label "Meditation Space - Outdoor Uncovered" at bounding box center [74, 122] width 131 height 21
click at [127, 119] on button "Meditation Space - Outdoor Uncovered" at bounding box center [130, 122] width 7 height 7
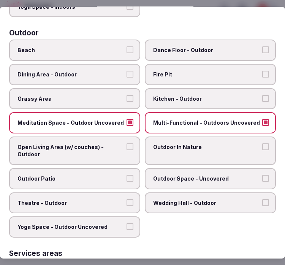
click at [101, 95] on label "Grassy Area" at bounding box center [74, 98] width 131 height 21
click at [127, 95] on button "Grassy Area" at bounding box center [130, 98] width 7 height 7
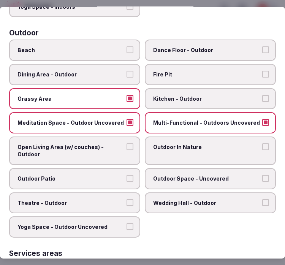
click at [97, 46] on span "Beach" at bounding box center [70, 50] width 107 height 8
click at [127, 46] on button "Beach" at bounding box center [130, 49] width 7 height 7
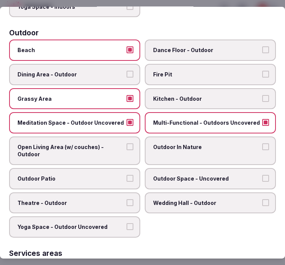
click at [93, 48] on span "Beach" at bounding box center [70, 50] width 107 height 8
click at [127, 48] on button "Beach" at bounding box center [130, 49] width 7 height 7
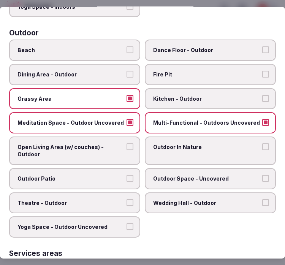
click at [107, 73] on label "Dining Area - Outdoor" at bounding box center [74, 74] width 131 height 21
click at [127, 73] on button "Dining Area - Outdoor" at bounding box center [130, 74] width 7 height 7
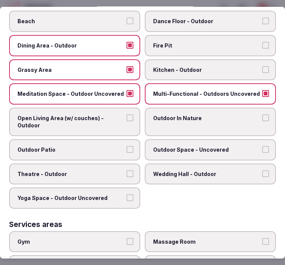
scroll to position [295, 0]
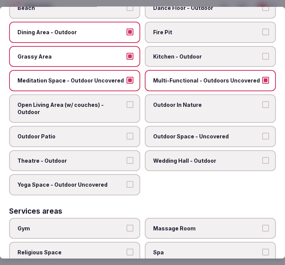
click at [127, 157] on button "Theatre - Outdoor" at bounding box center [130, 160] width 7 height 7
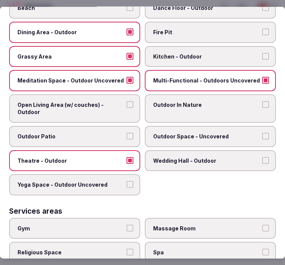
click at [122, 150] on label "Theatre - Outdoor" at bounding box center [74, 160] width 131 height 21
click at [127, 157] on button "Theatre - Outdoor" at bounding box center [130, 160] width 7 height 7
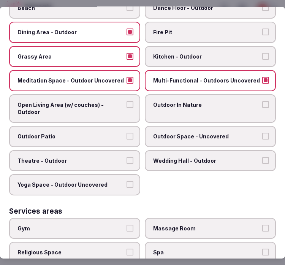
click at [178, 101] on label "Outdoor In Nature" at bounding box center [210, 108] width 131 height 29
click at [262, 101] on button "Outdoor In Nature" at bounding box center [265, 104] width 7 height 7
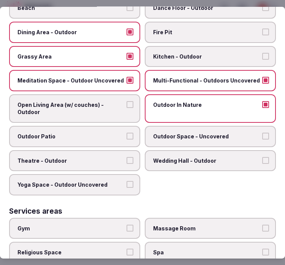
click at [191, 132] on label "Outdoor Space - Uncovered" at bounding box center [210, 136] width 131 height 21
click at [262, 133] on button "Outdoor Space - Uncovered" at bounding box center [265, 136] width 7 height 7
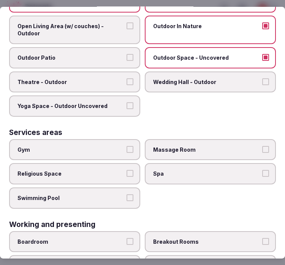
scroll to position [380, 0]
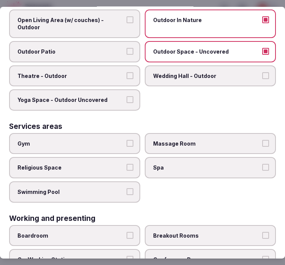
click at [105, 188] on span "Swimming Pool" at bounding box center [70, 192] width 107 height 8
click at [127, 188] on button "Swimming Pool" at bounding box center [130, 191] width 7 height 7
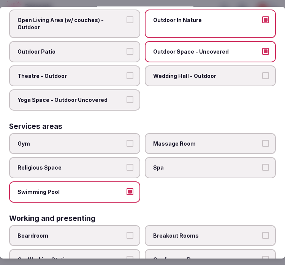
click at [184, 140] on span "Massage Room" at bounding box center [206, 144] width 107 height 8
click at [262, 140] on button "Massage Room" at bounding box center [265, 143] width 7 height 7
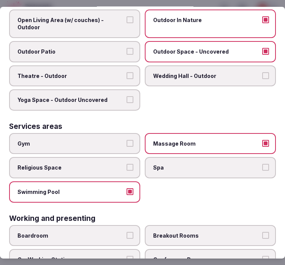
click at [184, 140] on span "Massage Room" at bounding box center [206, 144] width 107 height 8
click at [262, 140] on button "Massage Room" at bounding box center [265, 143] width 7 height 7
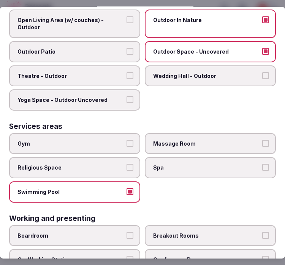
scroll to position [434, 0]
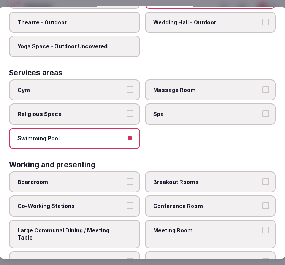
click at [207, 226] on span "Meeting Room" at bounding box center [206, 230] width 107 height 8
click at [262, 226] on button "Meeting Room" at bounding box center [265, 229] width 7 height 7
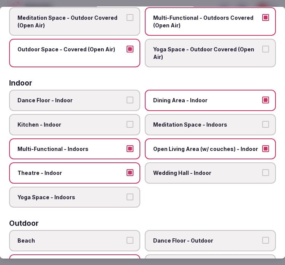
scroll to position [0, 0]
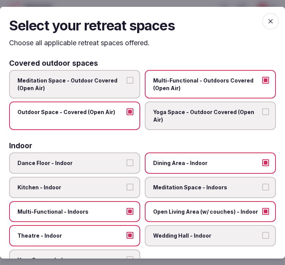
click at [268, 22] on icon "button" at bounding box center [270, 21] width 5 height 5
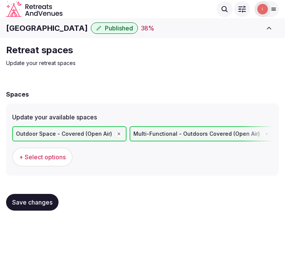
click at [61, 153] on span "+ Select options" at bounding box center [42, 157] width 47 height 8
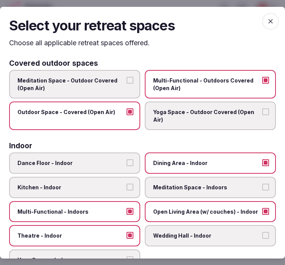
click at [262, 19] on span "button" at bounding box center [270, 21] width 17 height 17
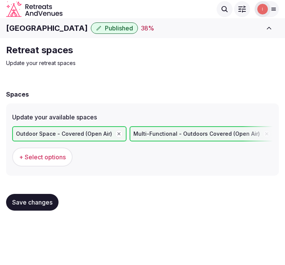
drag, startPoint x: 48, startPoint y: 200, endPoint x: 65, endPoint y: 194, distance: 18.4
click at [47, 200] on span "Save changes" at bounding box center [32, 202] width 40 height 8
click at [245, 94] on div "Spaces" at bounding box center [142, 94] width 273 height 9
click at [40, 153] on span "+ Select options" at bounding box center [42, 157] width 47 height 8
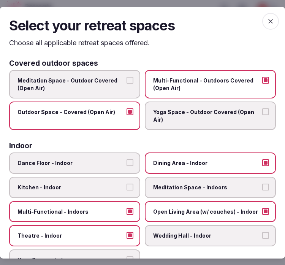
click at [267, 18] on icon "button" at bounding box center [271, 21] width 8 height 8
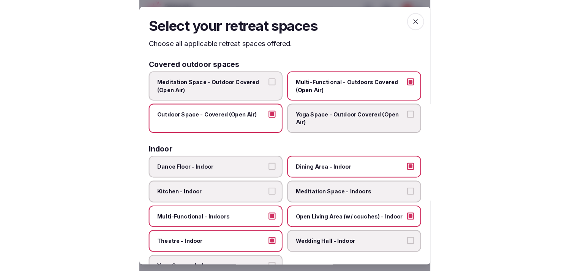
scroll to position [295, 0]
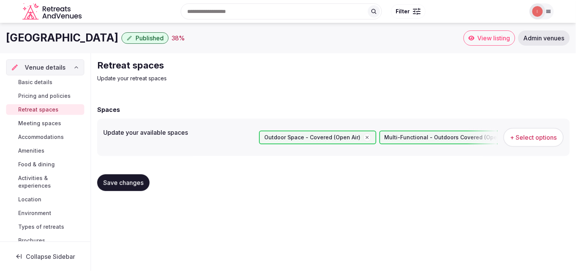
click at [48, 120] on span "Meeting spaces" at bounding box center [39, 123] width 43 height 8
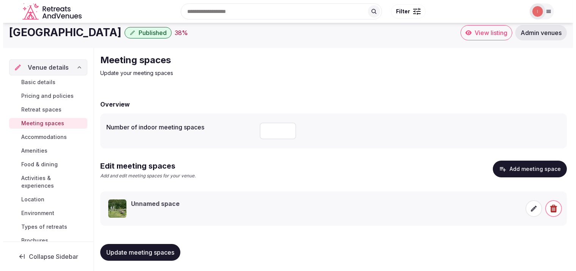
scroll to position [7, 0]
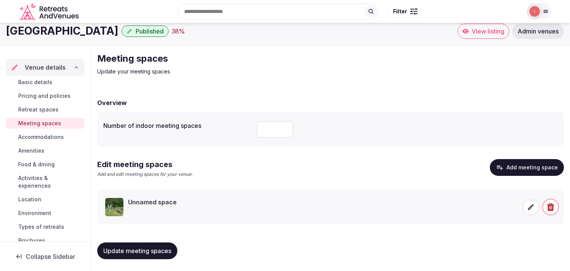
click at [157, 200] on h3 "Unnamed space" at bounding box center [152, 202] width 49 height 8
click at [109, 207] on img at bounding box center [114, 207] width 18 height 18
click at [277, 206] on icon at bounding box center [531, 207] width 8 height 8
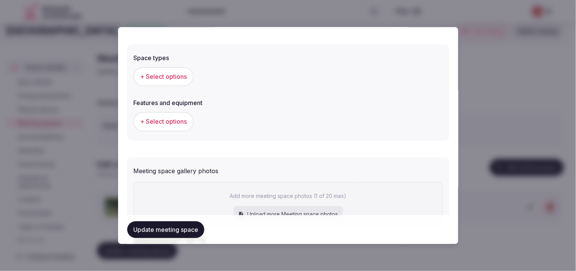
scroll to position [534, 0]
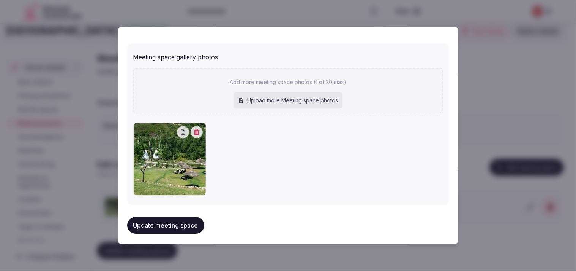
click at [196, 130] on icon "button" at bounding box center [197, 132] width 6 height 6
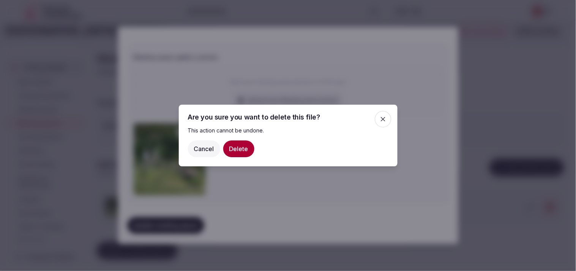
click at [241, 147] on button "Delete" at bounding box center [238, 148] width 31 height 17
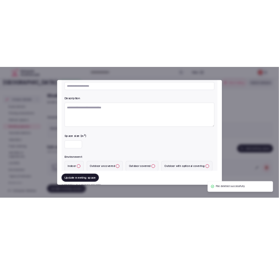
scroll to position [0, 0]
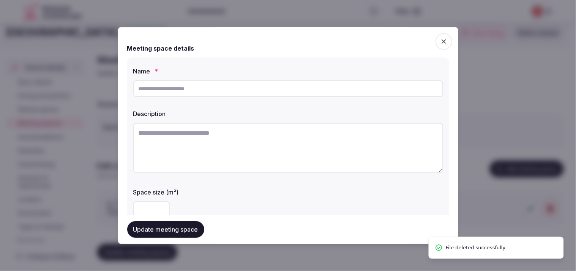
click at [277, 39] on span "button" at bounding box center [444, 41] width 17 height 17
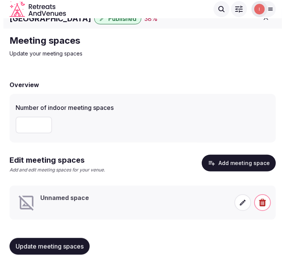
scroll to position [11, 0]
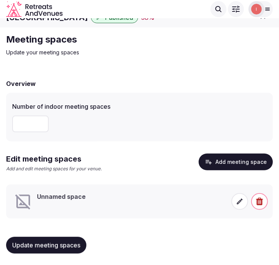
click at [59, 200] on div "Unnamed space" at bounding box center [61, 201] width 49 height 18
click at [240, 201] on icon at bounding box center [240, 201] width 6 height 6
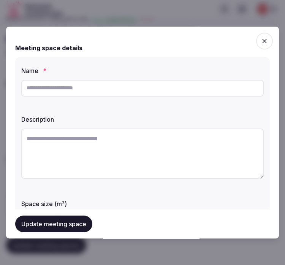
click at [93, 94] on input "text" at bounding box center [142, 88] width 242 height 17
paste input "**********"
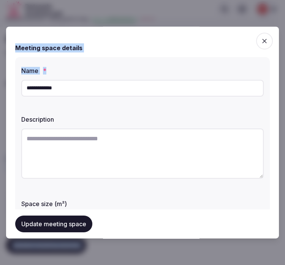
drag, startPoint x: 116, startPoint y: 92, endPoint x: -1, endPoint y: 99, distance: 116.9
click at [0, 99] on html "**********" at bounding box center [142, 127] width 285 height 276
click at [90, 93] on input "**********" at bounding box center [142, 88] width 242 height 17
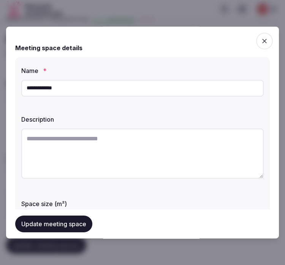
click at [89, 93] on input "**********" at bounding box center [142, 88] width 242 height 17
click at [88, 93] on input "**********" at bounding box center [142, 88] width 242 height 17
click at [82, 89] on input "**********" at bounding box center [142, 88] width 242 height 17
click at [82, 88] on input "**********" at bounding box center [142, 88] width 242 height 17
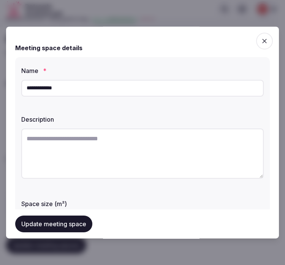
click at [82, 88] on input "**********" at bounding box center [142, 88] width 242 height 17
type input "**********"
